Goal: Task Accomplishment & Management: Manage account settings

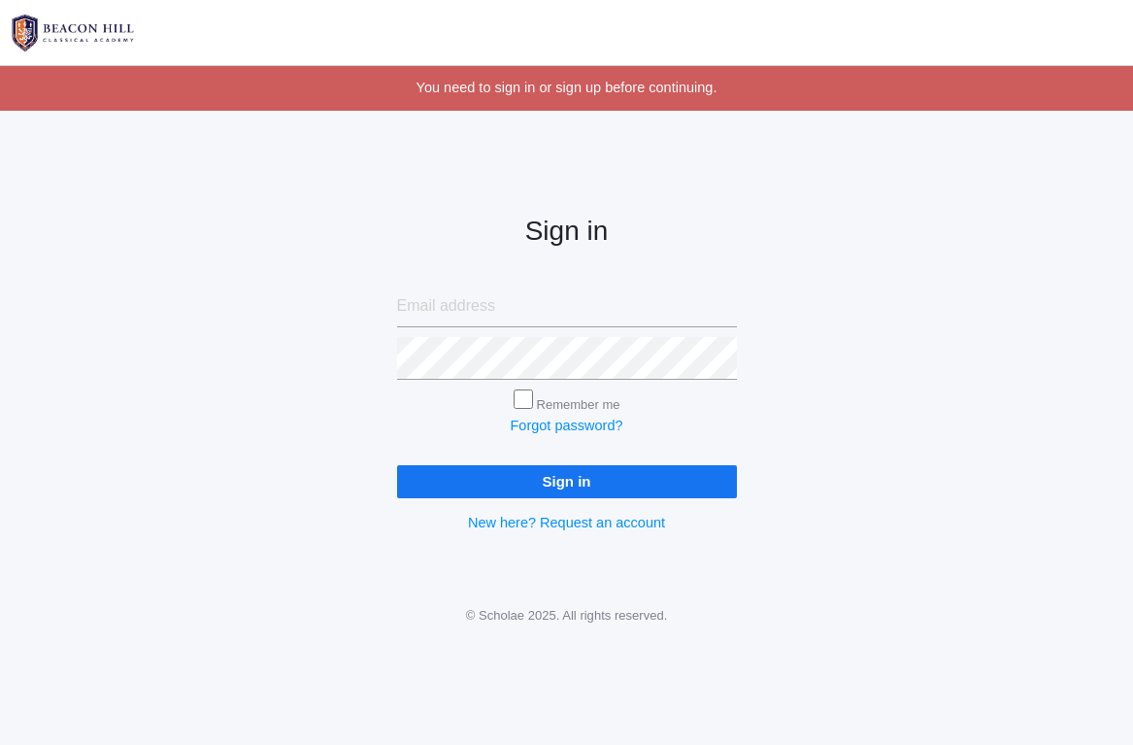
click at [465, 308] on input "email" at bounding box center [567, 306] width 340 height 43
type input "[PERSON_NAME][EMAIL_ADDRESS][DOMAIN_NAME]"
click at [541, 478] on input "Sign in" at bounding box center [567, 481] width 340 height 32
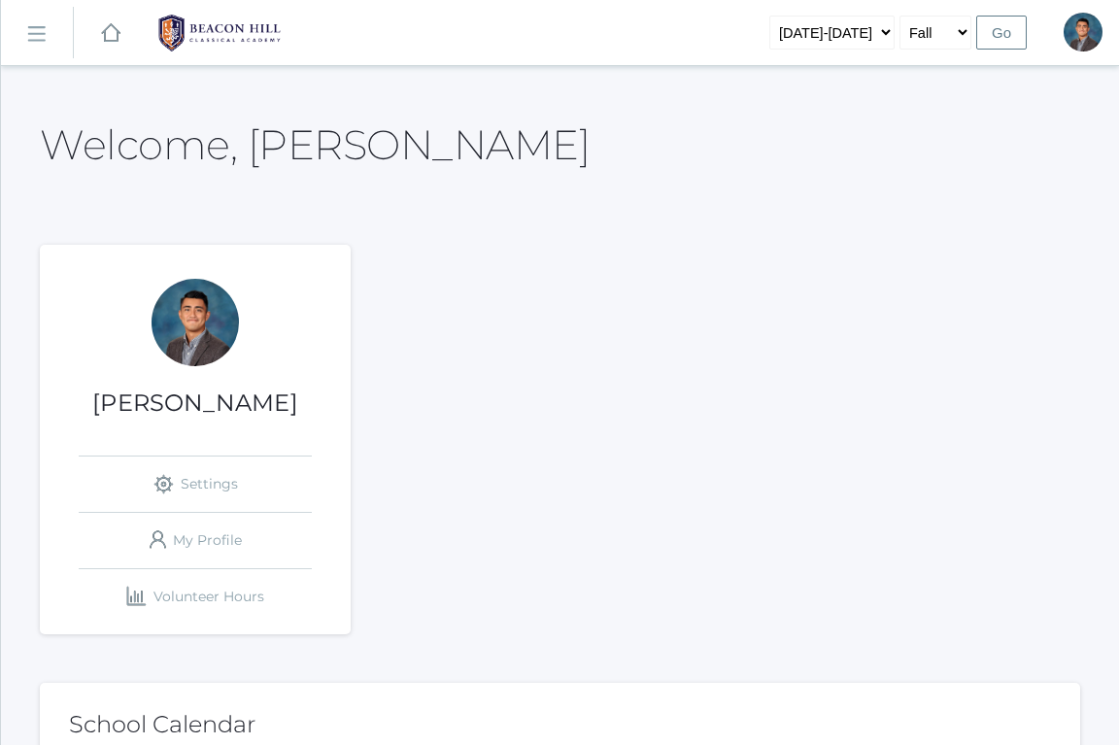
click at [47, 45] on link "icons/ui/navigation/hamburger Created with Sketch." at bounding box center [37, 33] width 72 height 52
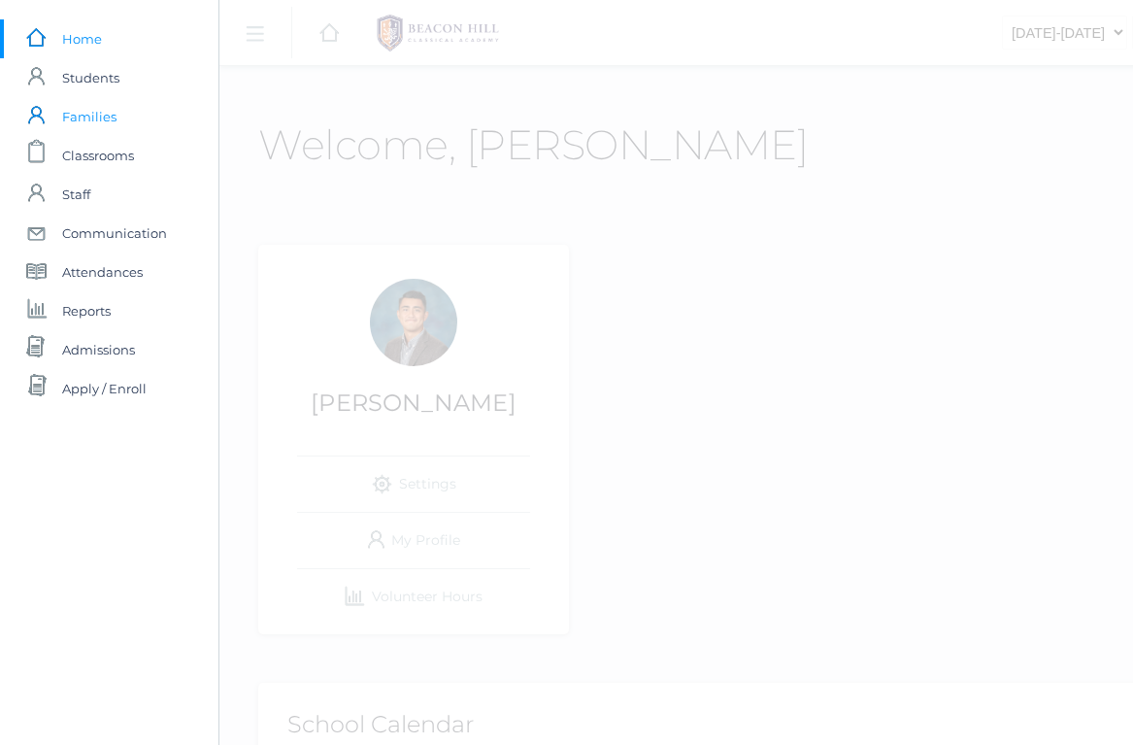
click at [112, 125] on span "Families" at bounding box center [89, 116] width 54 height 39
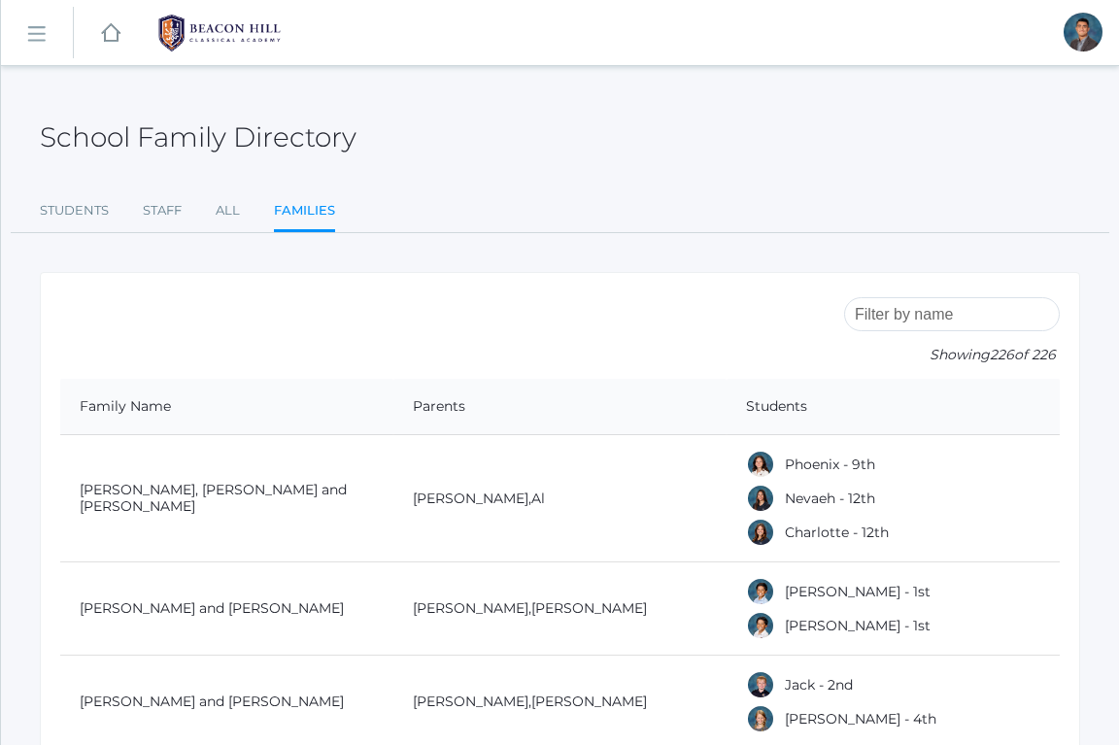
click at [956, 301] on input "search" at bounding box center [952, 314] width 216 height 34
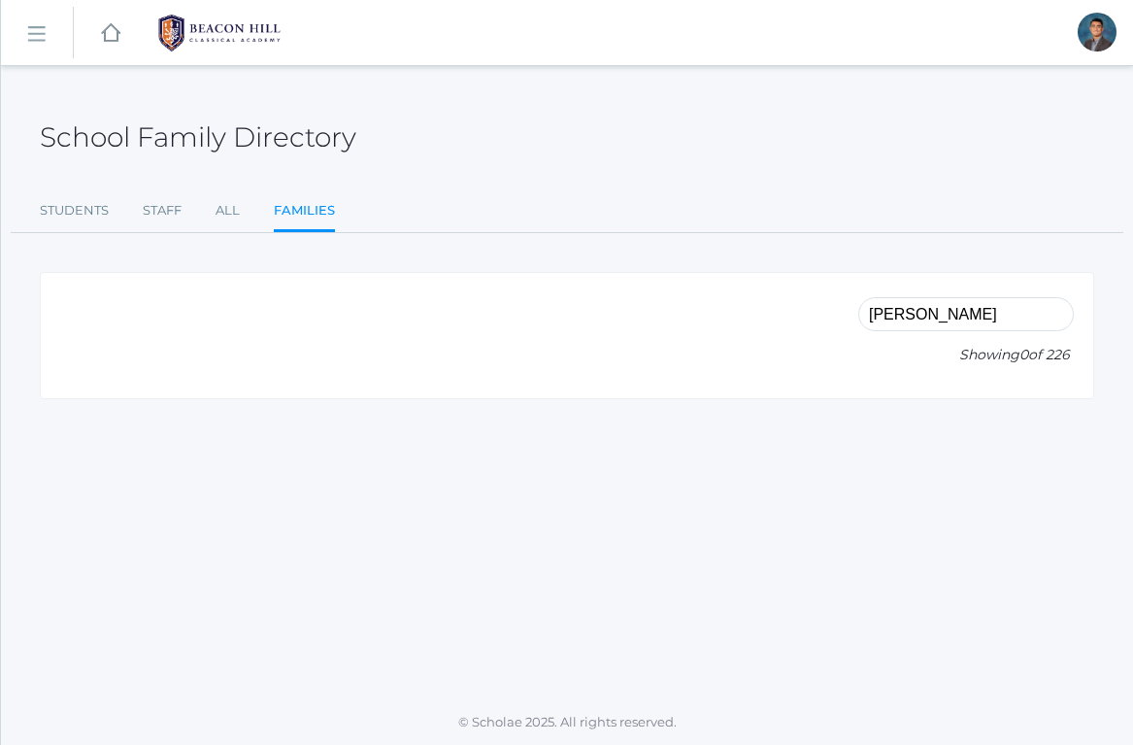
click at [972, 333] on div "simeon Showing 0 of 226" at bounding box center [966, 335] width 216 height 86
click at [969, 311] on input "simeon" at bounding box center [966, 314] width 216 height 34
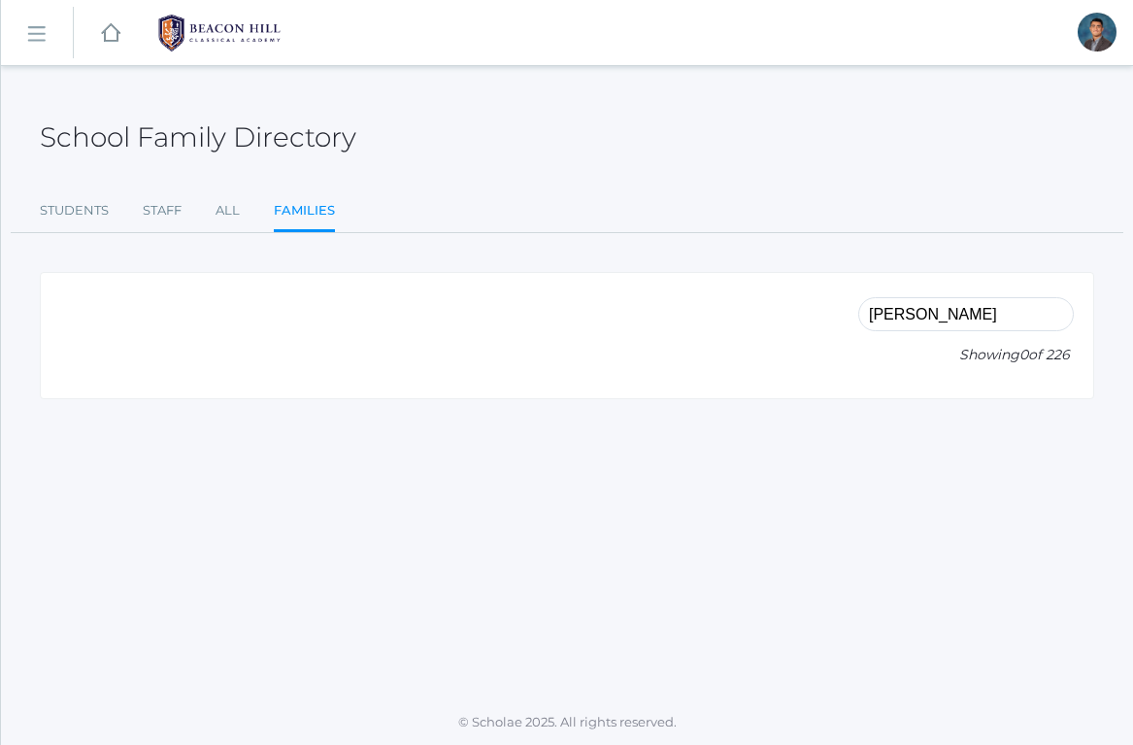
click at [969, 311] on input "simeon" at bounding box center [966, 314] width 216 height 34
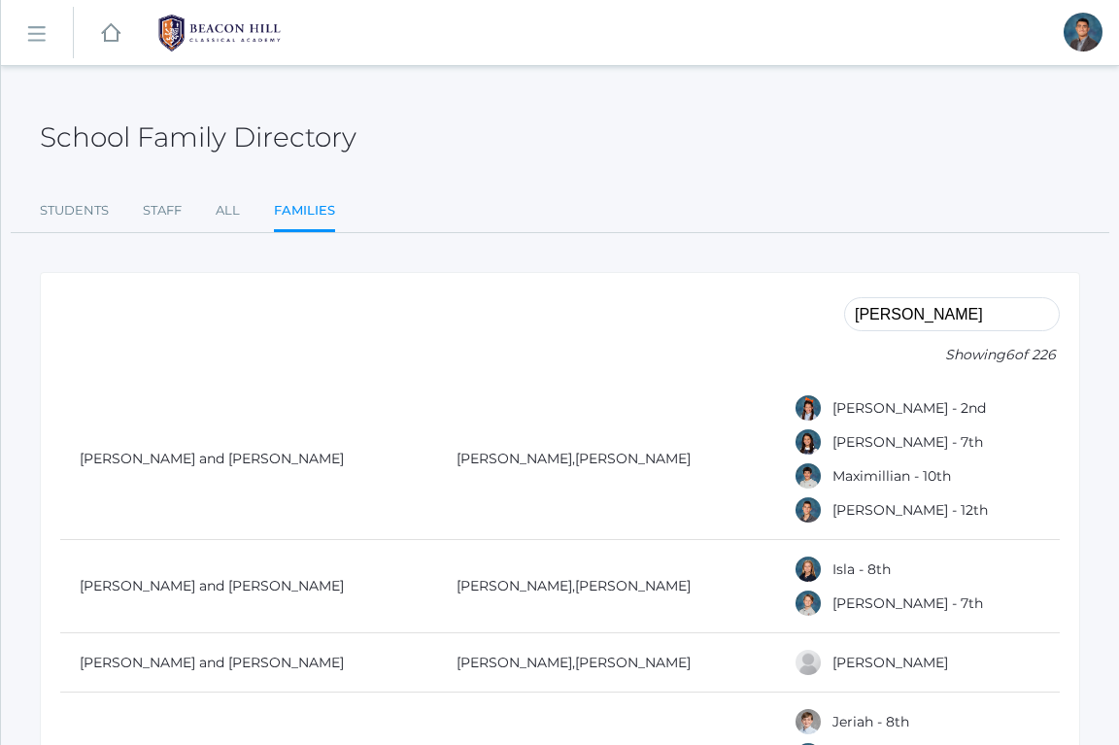
type input "julian"
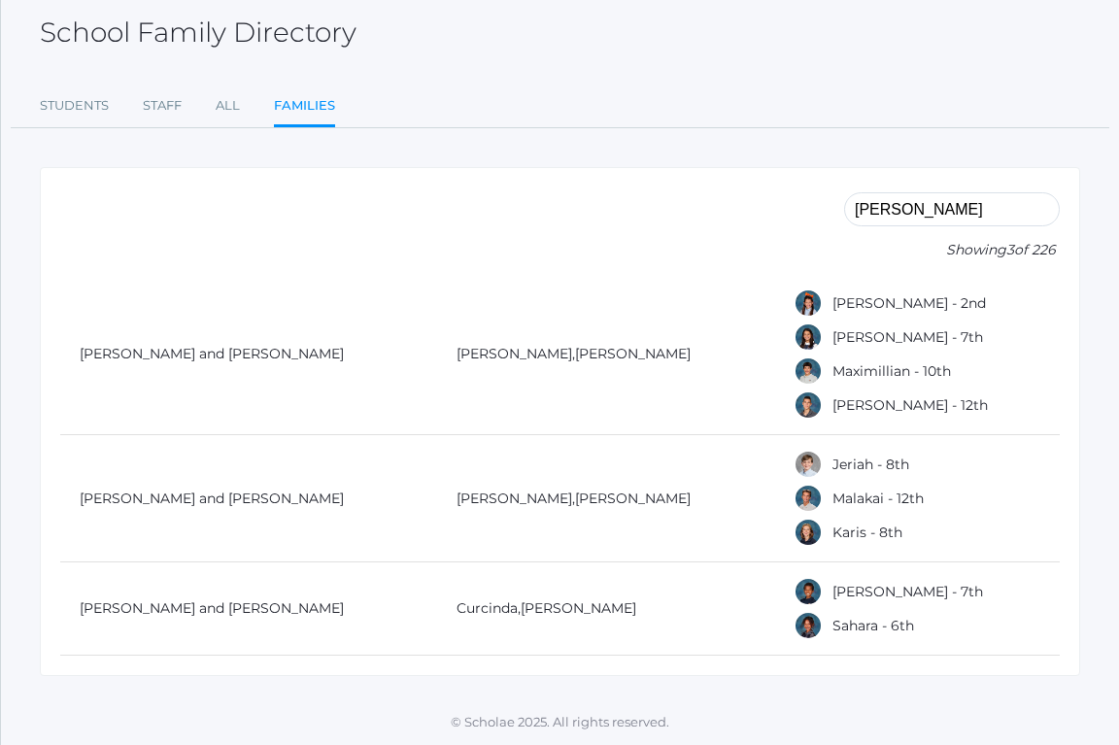
scroll to position [111, 0]
click at [901, 205] on input "julian" at bounding box center [952, 209] width 216 height 34
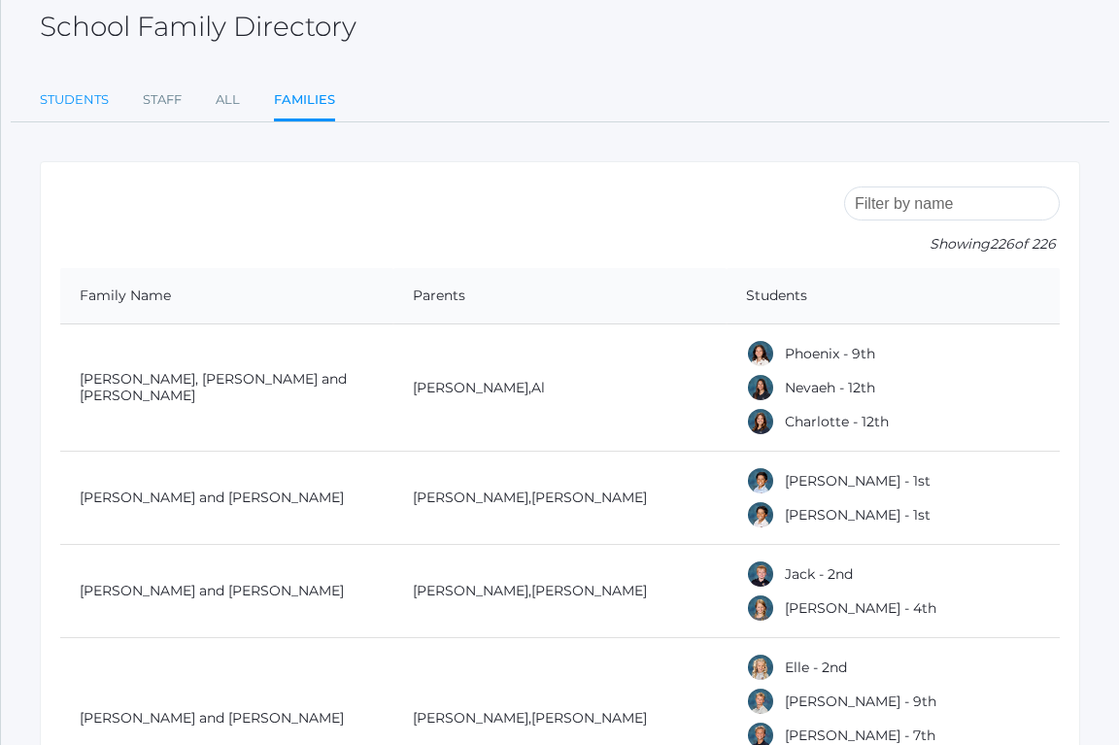
click at [73, 106] on link "Students" at bounding box center [74, 100] width 69 height 39
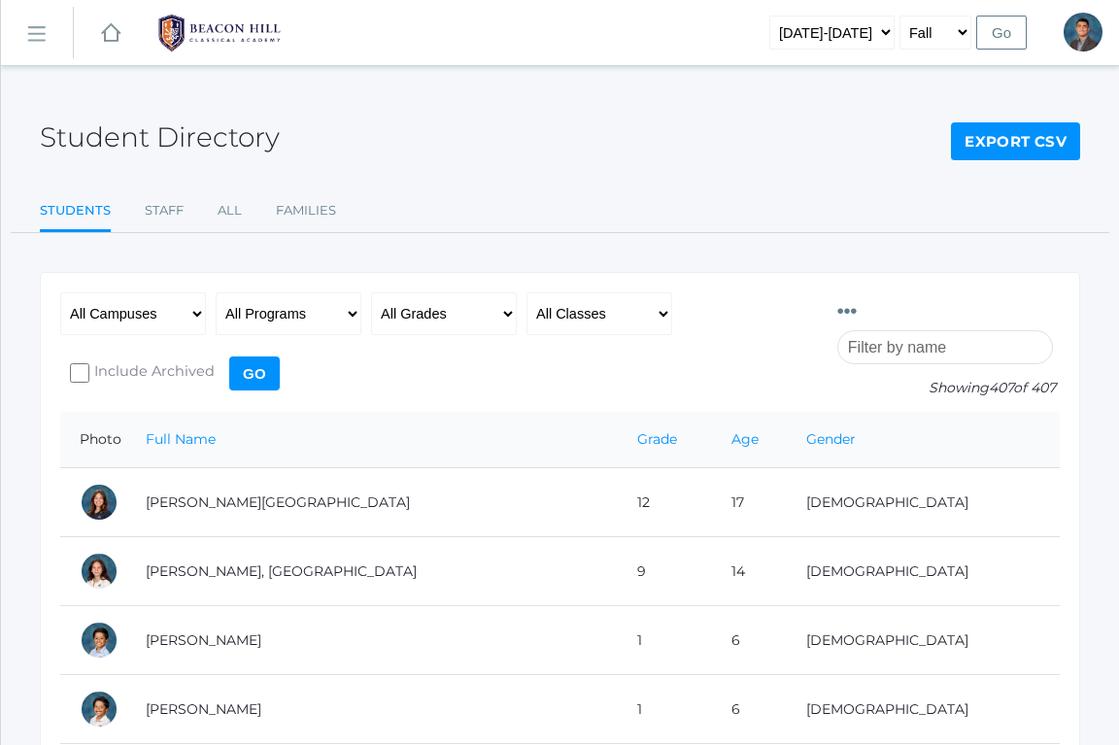
click at [919, 367] on div "Photo Id Full Name Preferred Name First Name Middle Name Last Name Grade Age Ge…" at bounding box center [948, 351] width 222 height 119
click at [927, 349] on input "search" at bounding box center [945, 347] width 216 height 34
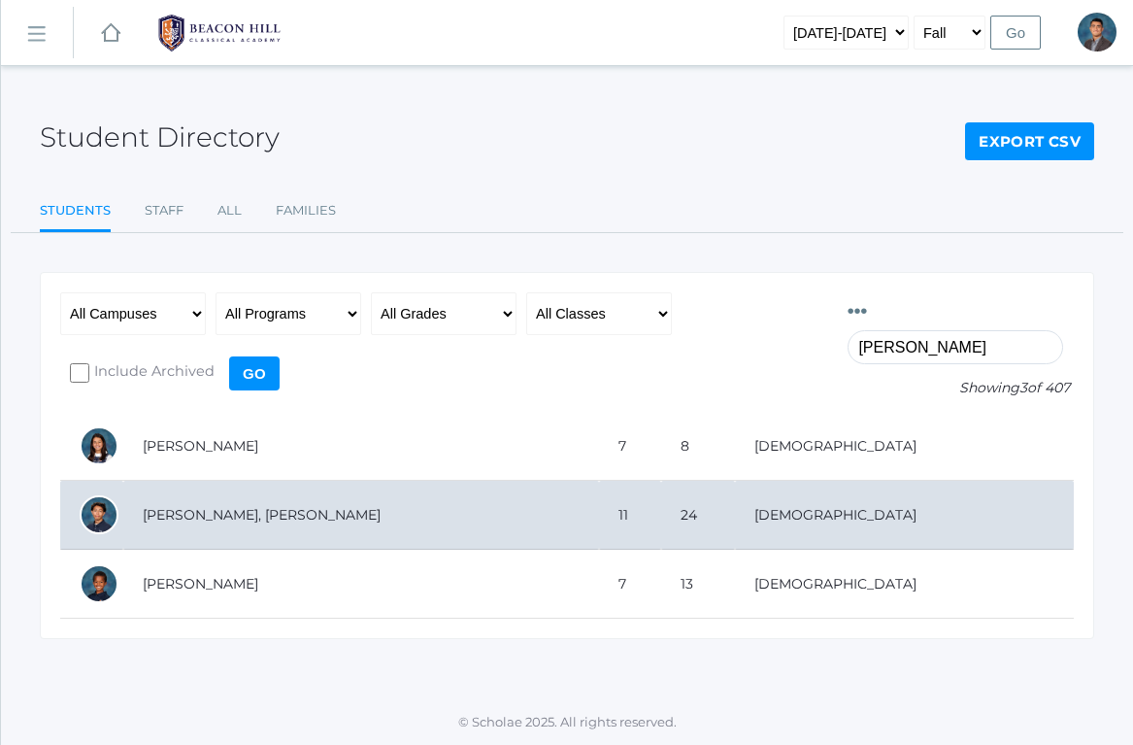
type input "julian"
click at [255, 512] on td "[PERSON_NAME], [PERSON_NAME]" at bounding box center [361, 515] width 476 height 69
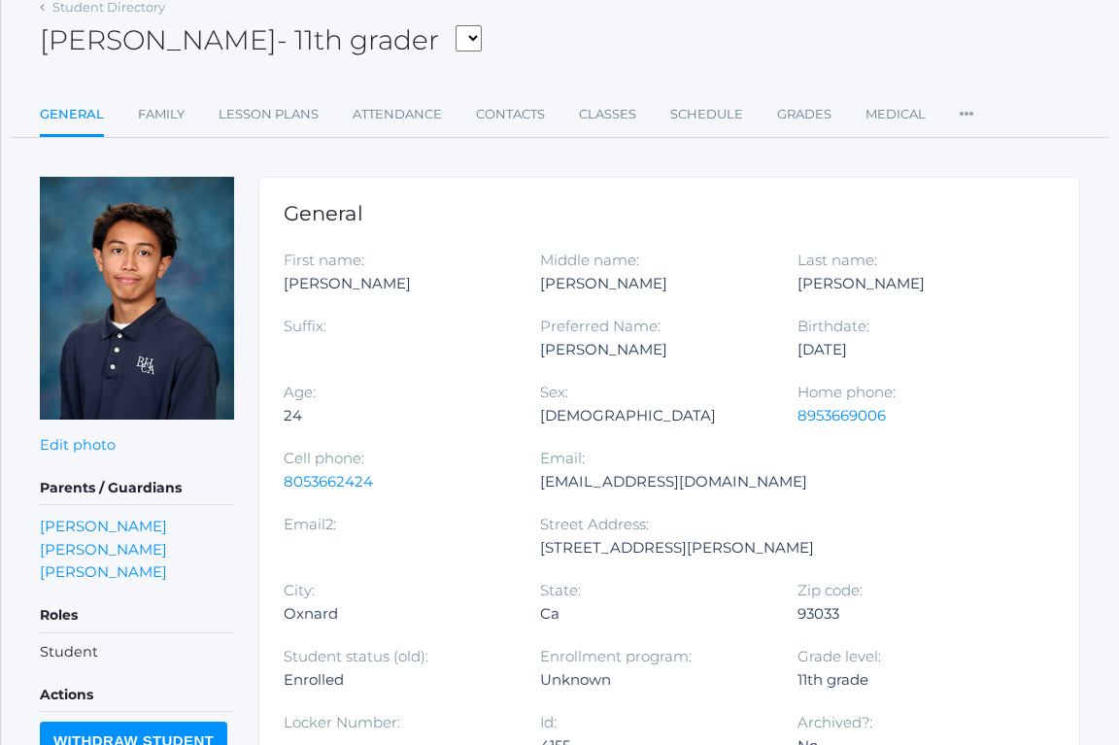
scroll to position [99, 0]
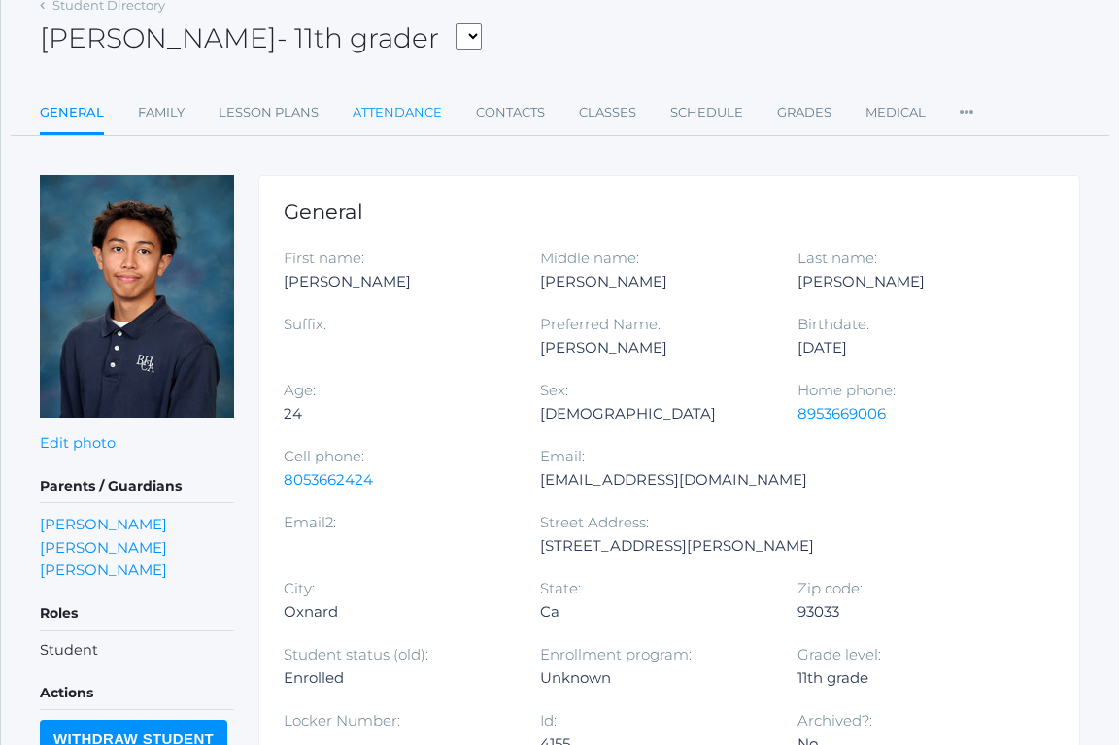
click at [429, 114] on link "Attendance" at bounding box center [396, 112] width 89 height 39
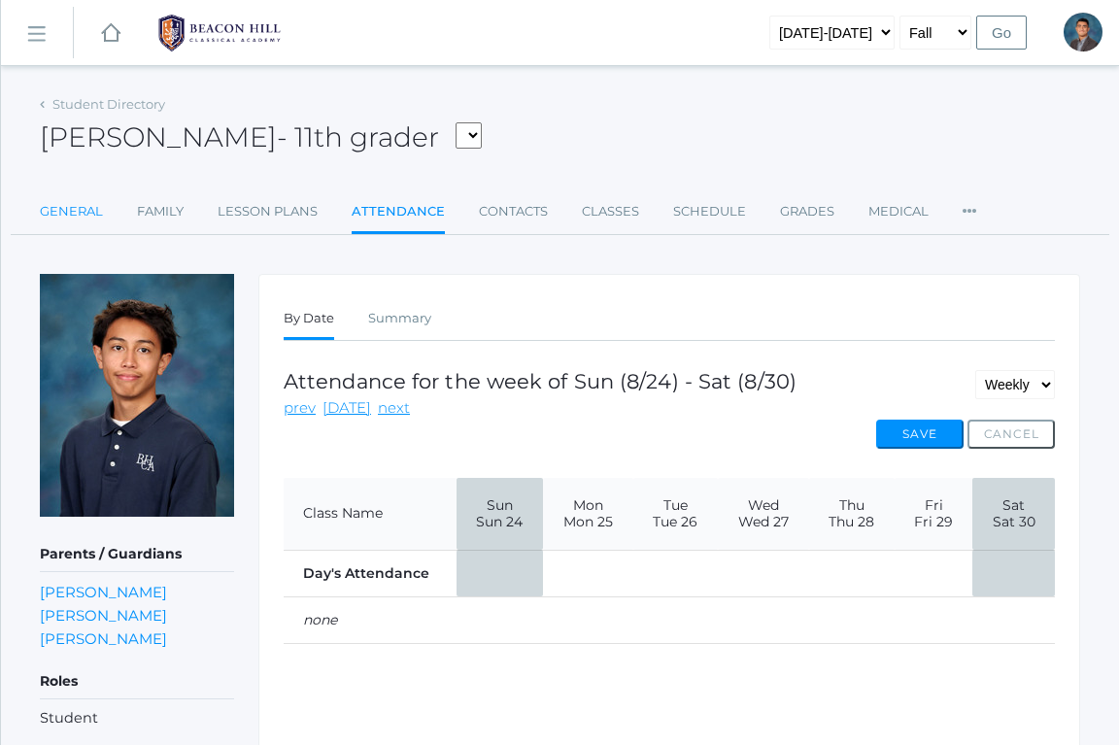
click at [78, 213] on link "General" at bounding box center [71, 211] width 63 height 39
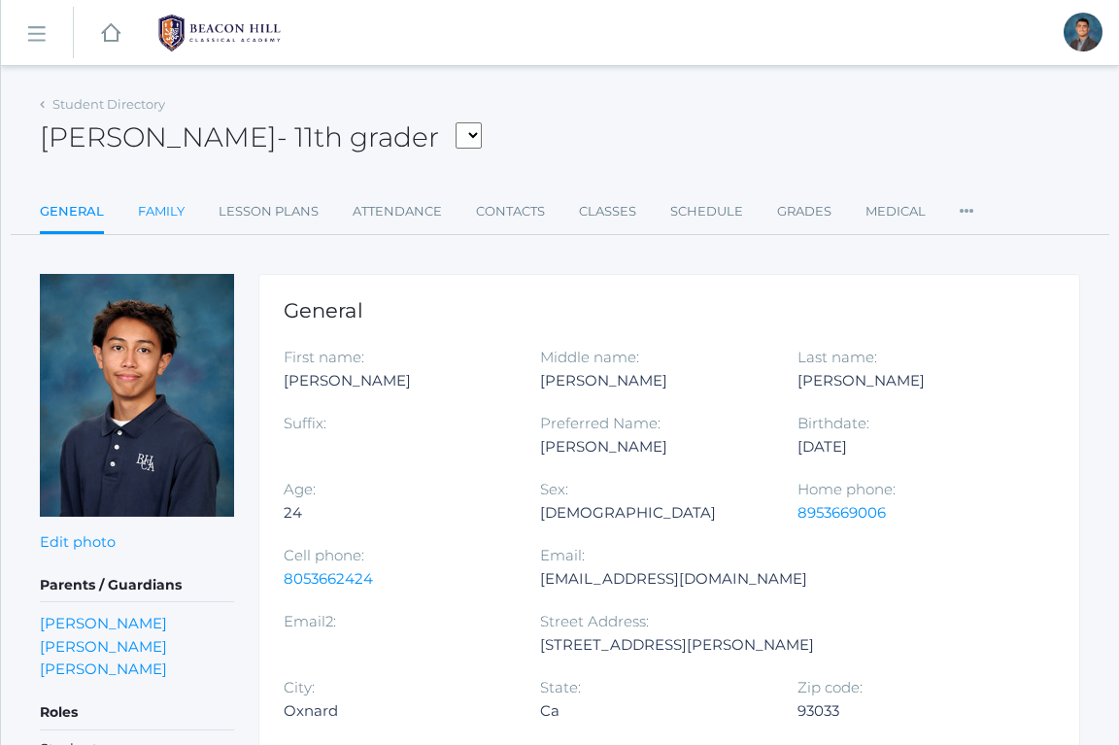
click at [173, 206] on link "Family" at bounding box center [161, 211] width 47 height 39
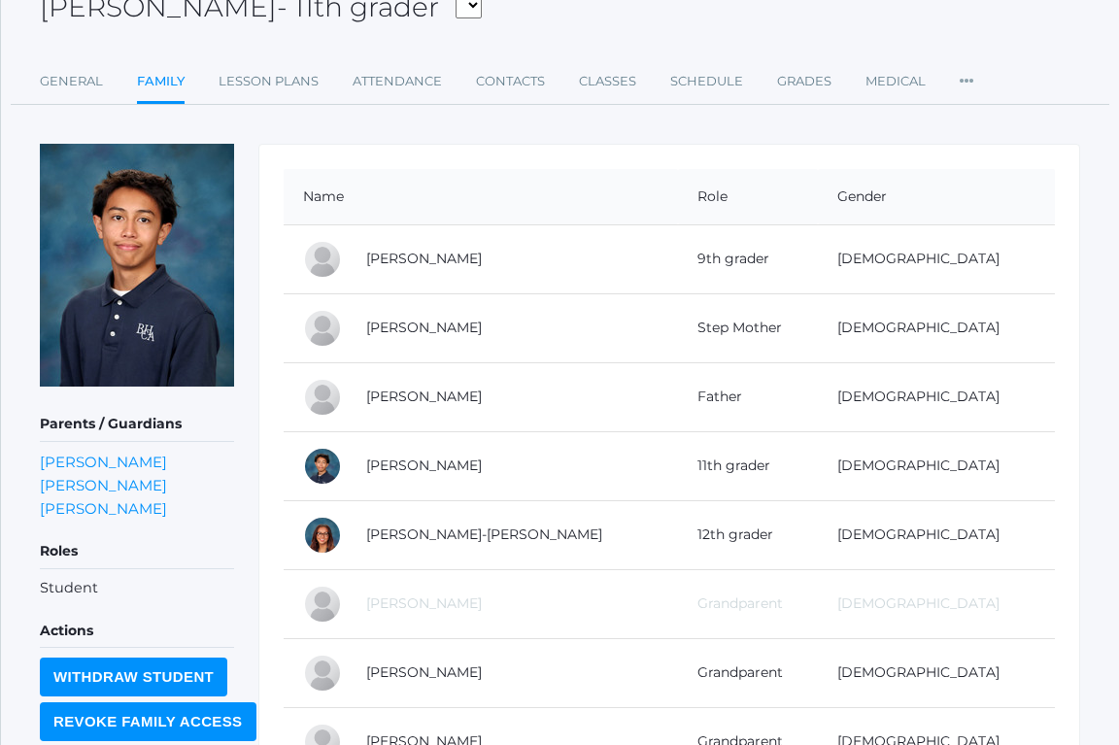
scroll to position [248, 0]
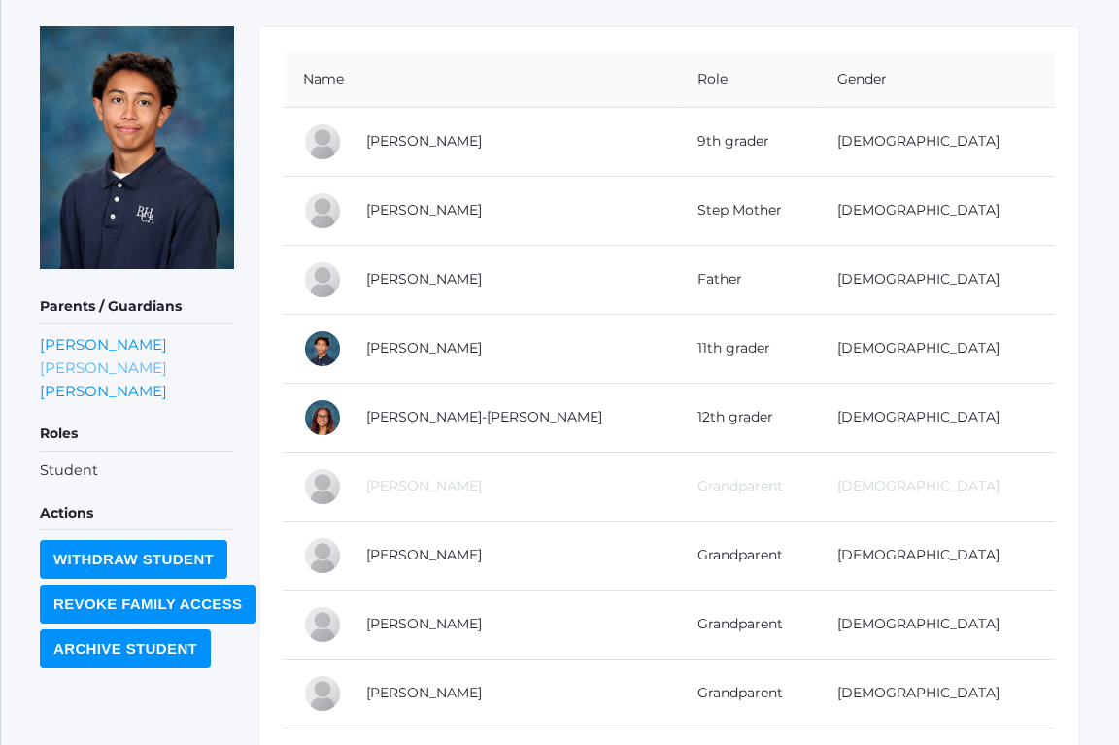
click at [103, 365] on link "[PERSON_NAME]" at bounding box center [103, 367] width 127 height 18
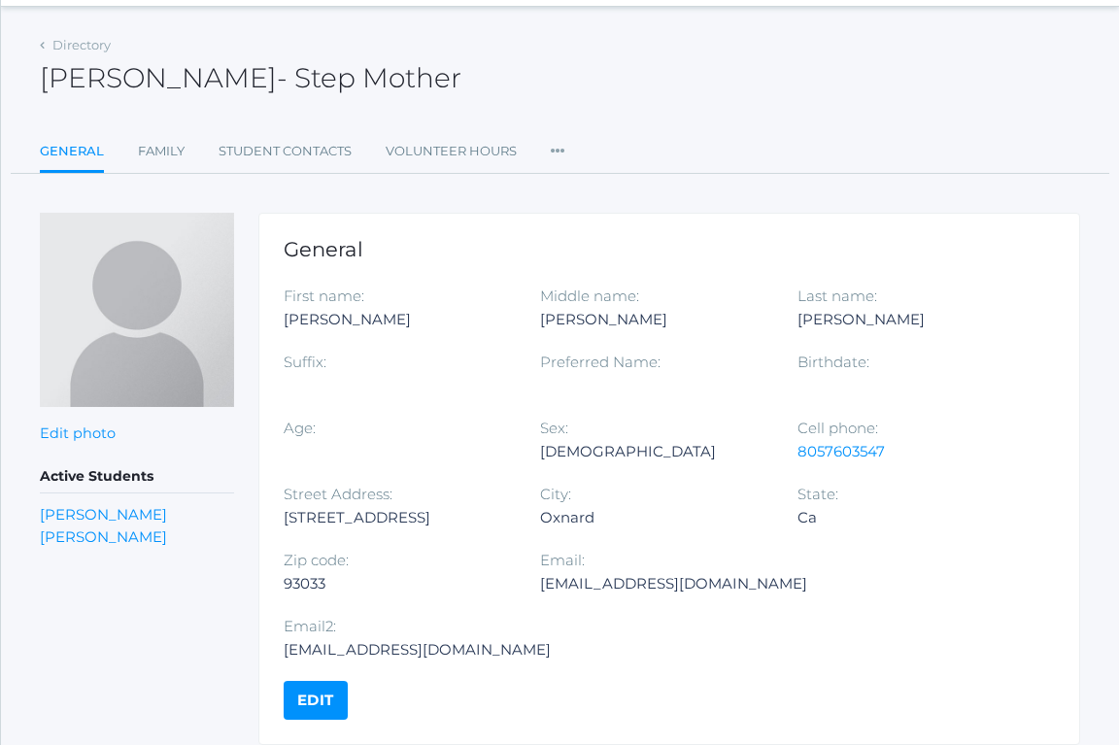
scroll to position [62, 0]
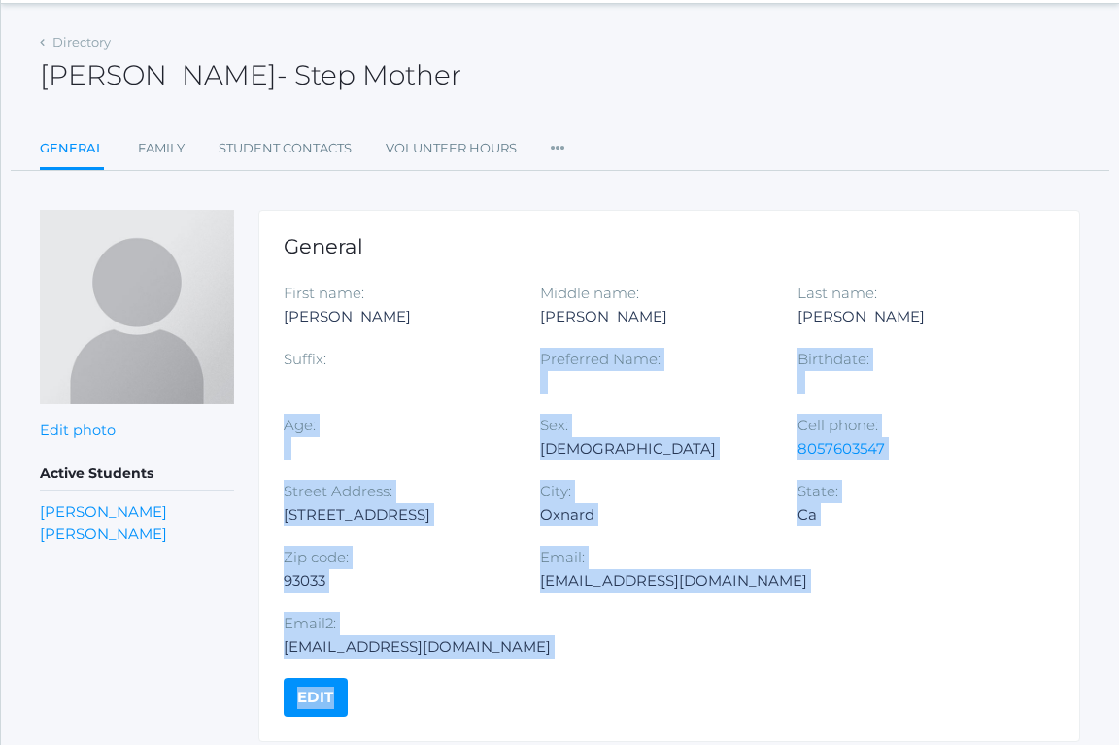
drag, startPoint x: 501, startPoint y: 387, endPoint x: 571, endPoint y: 624, distance: 247.0
click at [570, 624] on div "General First name: [PERSON_NAME] Middle name: [PERSON_NAME] Last name: [PERSON…" at bounding box center [668, 476] width 821 height 532
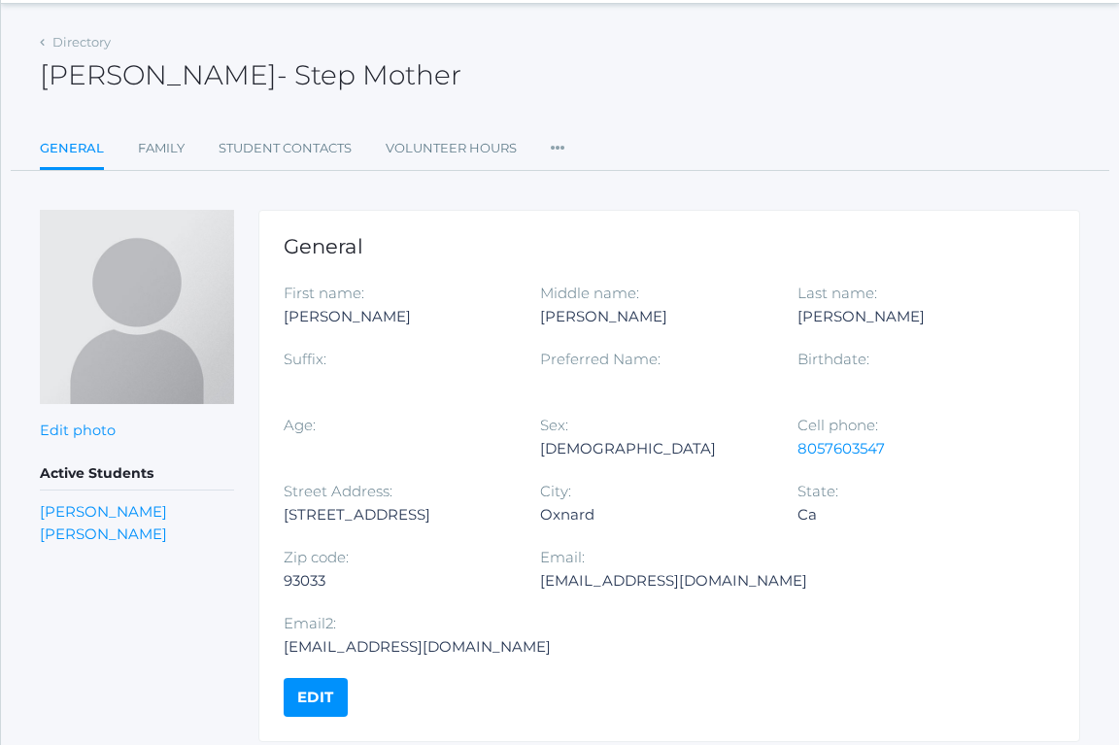
click at [571, 624] on div "General First name: [PERSON_NAME] Middle name: [PERSON_NAME] Last name: [PERSON…" at bounding box center [668, 476] width 821 height 532
click at [328, 678] on link "Edit" at bounding box center [316, 697] width 64 height 39
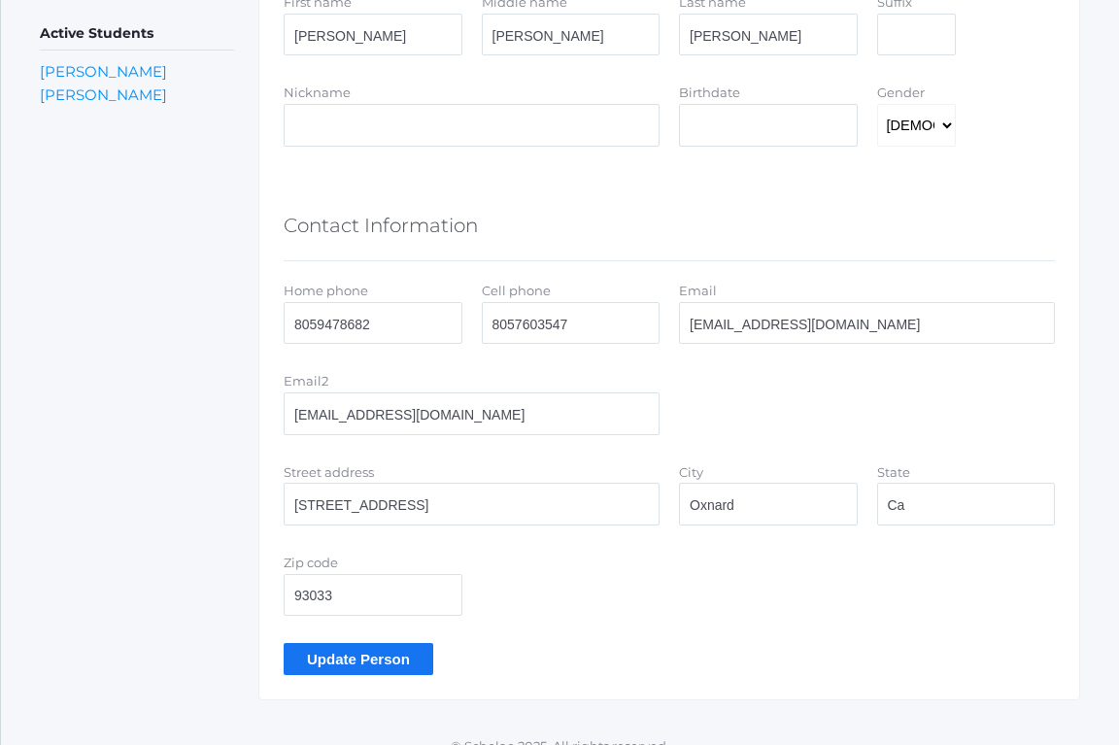
scroll to position [495, 0]
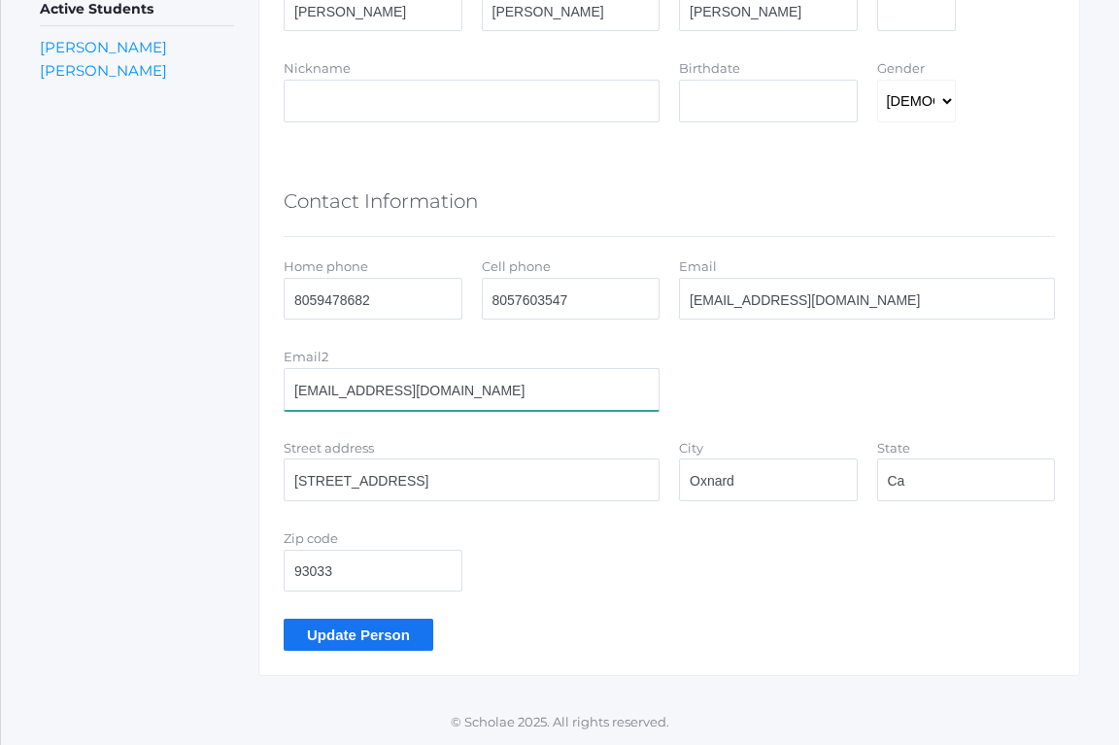
click at [413, 398] on input "[EMAIL_ADDRESS][DOMAIN_NAME]" at bounding box center [472, 389] width 376 height 43
paste input "[PERSON_NAME][EMAIL_ADDRESS]"
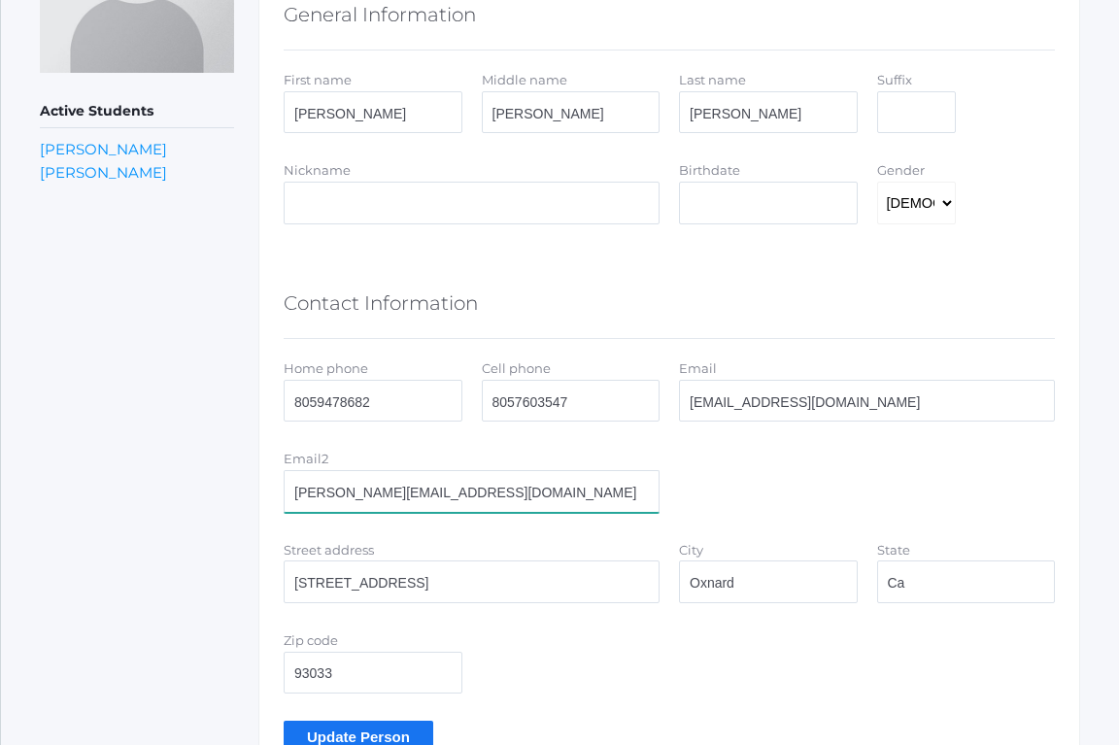
scroll to position [491, 0]
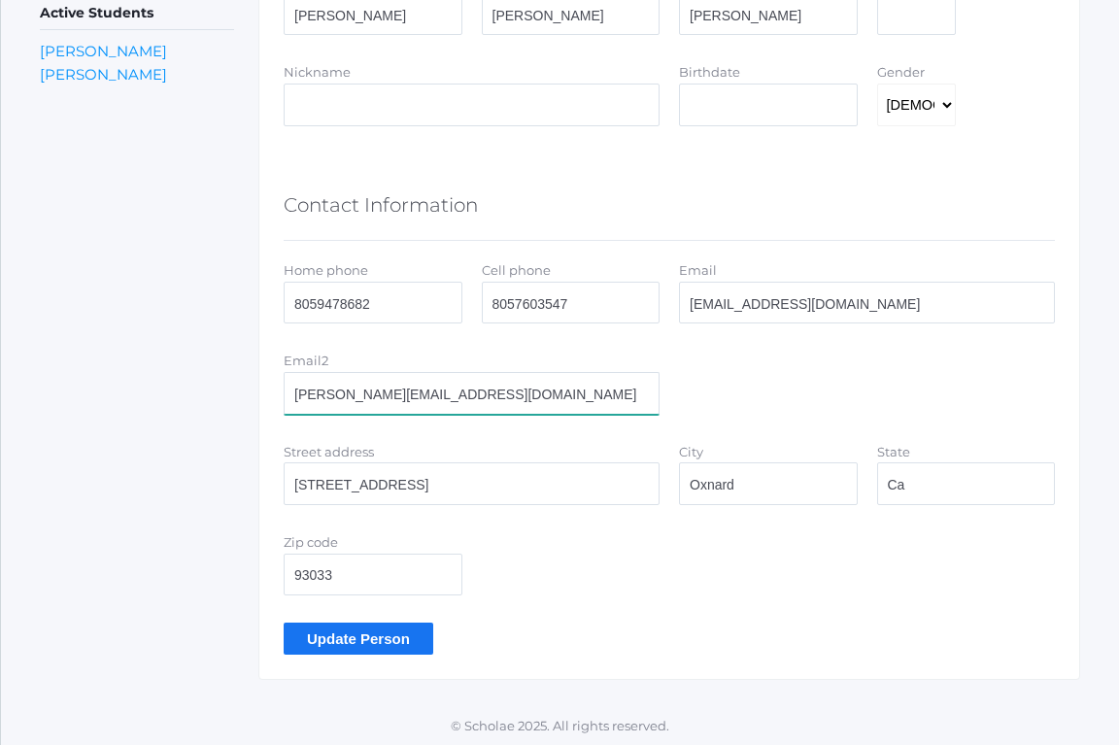
type input "[PERSON_NAME][EMAIL_ADDRESS][DOMAIN_NAME]"
click at [755, 301] on input "[EMAIL_ADDRESS][DOMAIN_NAME]" at bounding box center [867, 303] width 376 height 43
paste input "[PERSON_NAME][EMAIL_ADDRESS]"
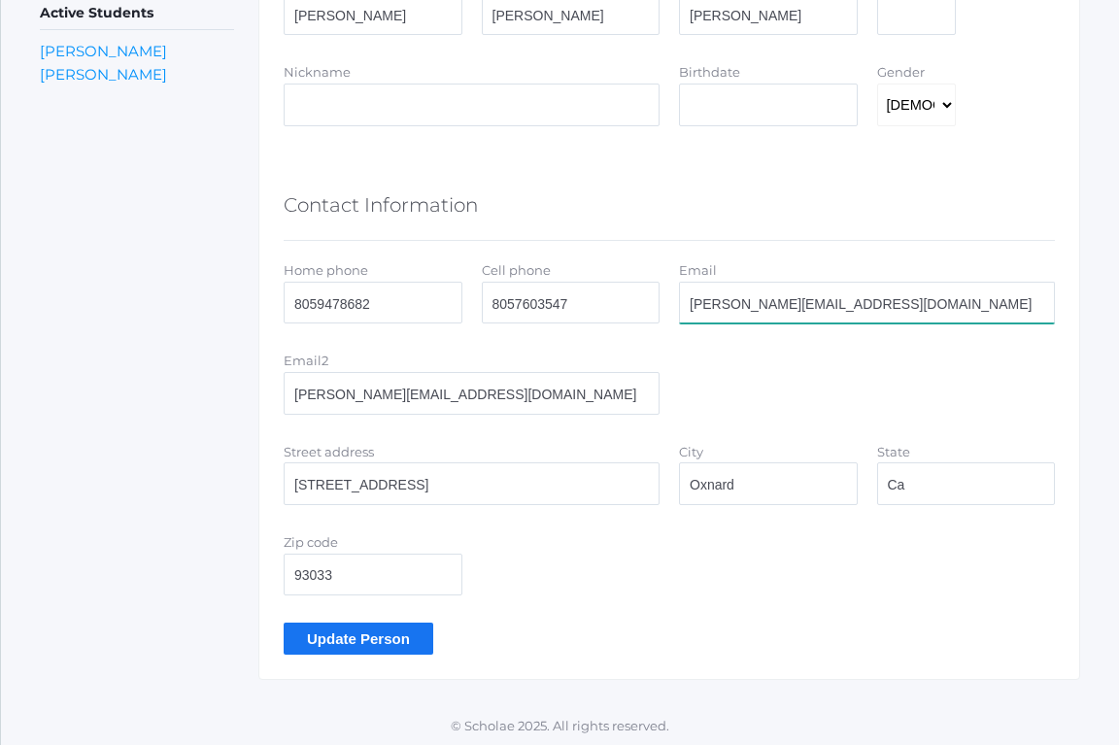
type input "[PERSON_NAME][EMAIL_ADDRESS][DOMAIN_NAME]"
click at [364, 643] on input "Update Person" at bounding box center [359, 638] width 150 height 32
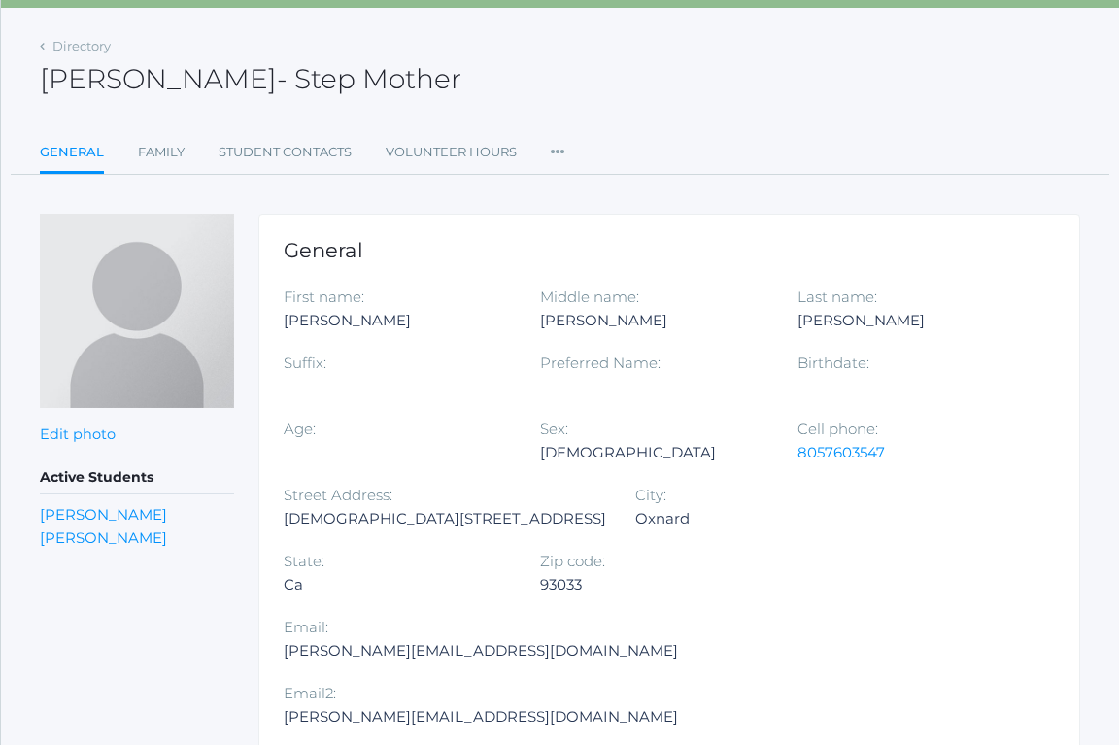
scroll to position [107, 0]
